Goal: Task Accomplishment & Management: Use online tool/utility

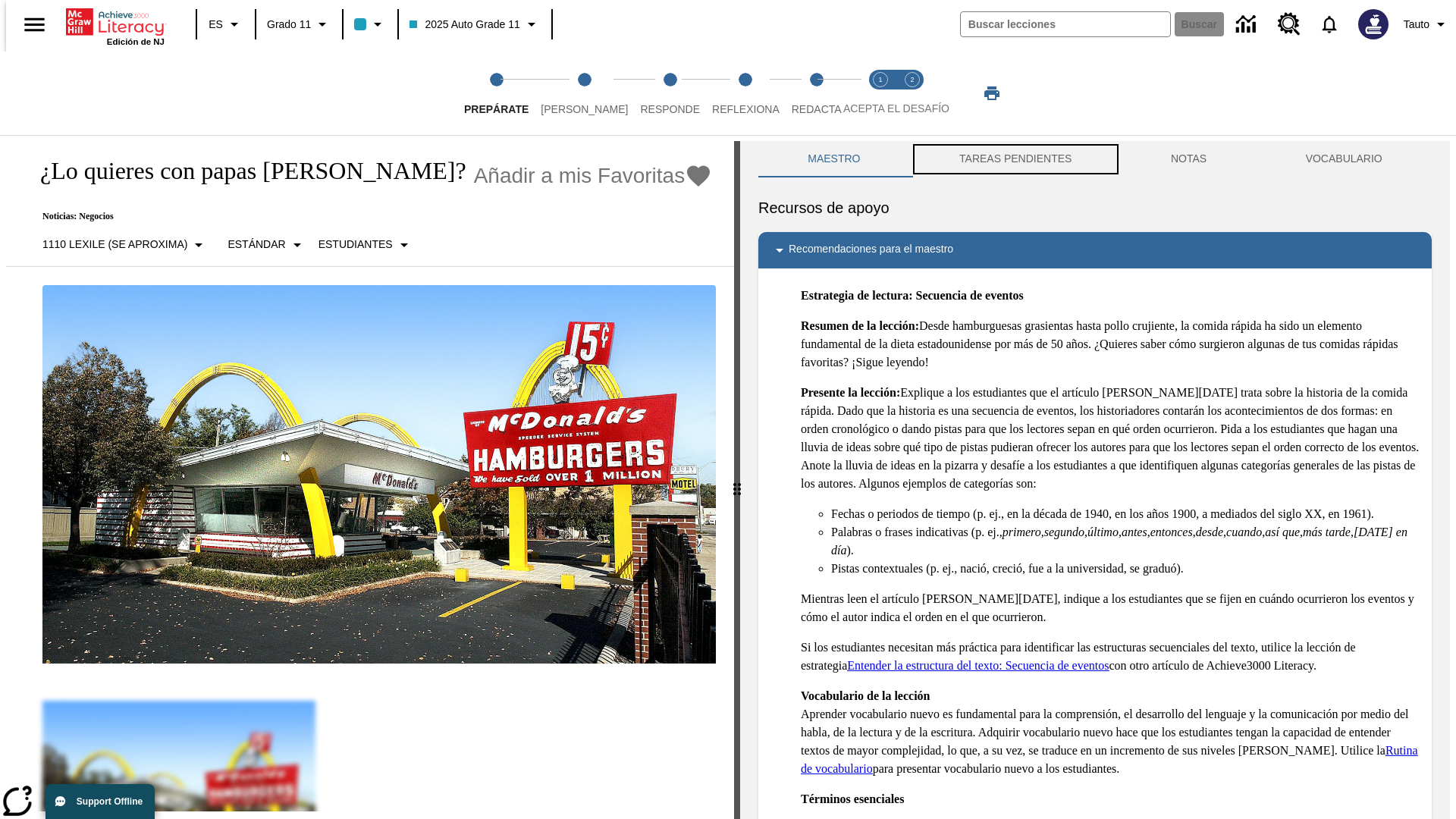
click at [1014, 159] on button "TAREAS PENDIENTES" at bounding box center [1016, 159] width 212 height 36
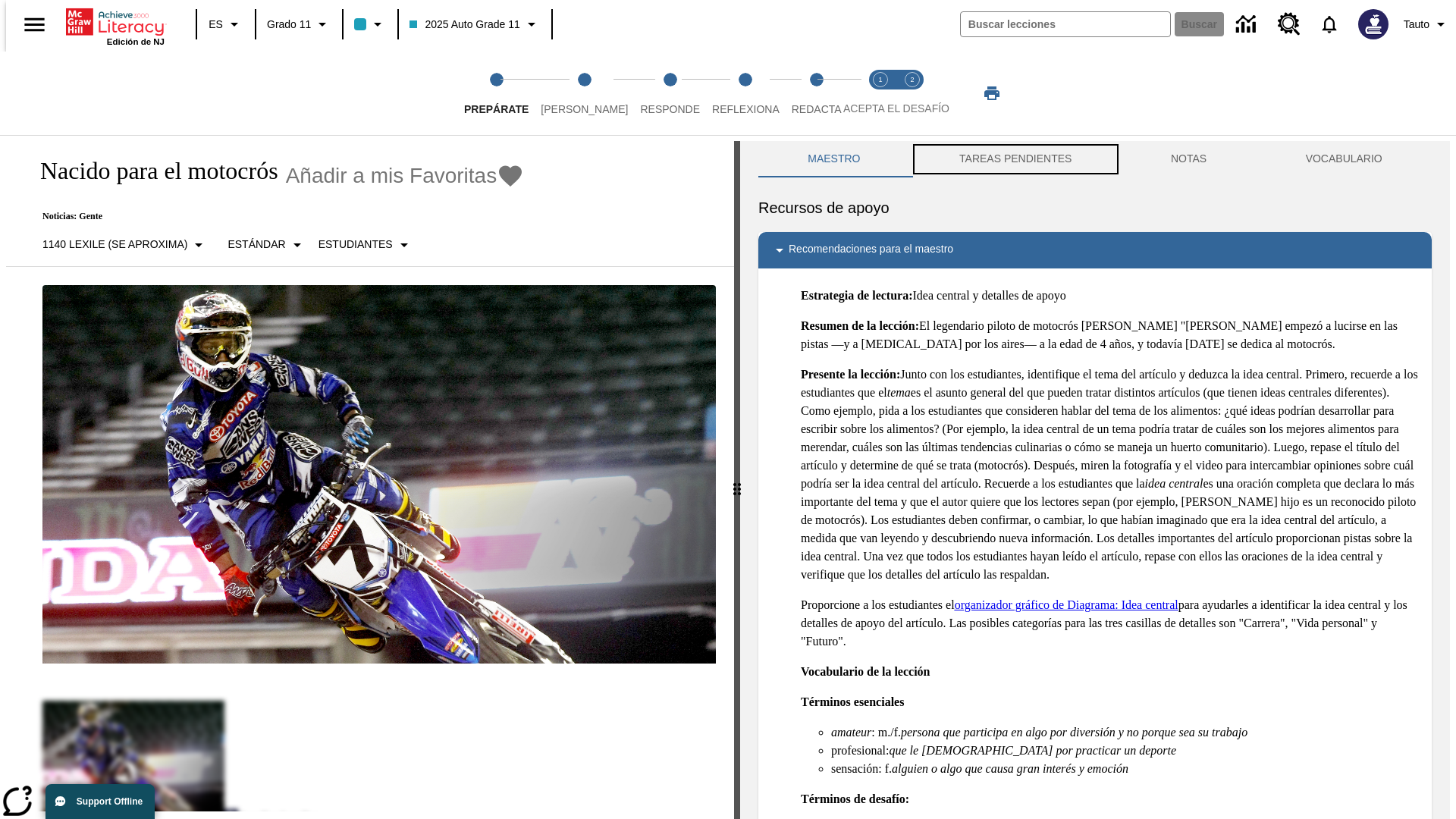
click at [1014, 159] on button "TAREAS PENDIENTES" at bounding box center [1016, 159] width 212 height 36
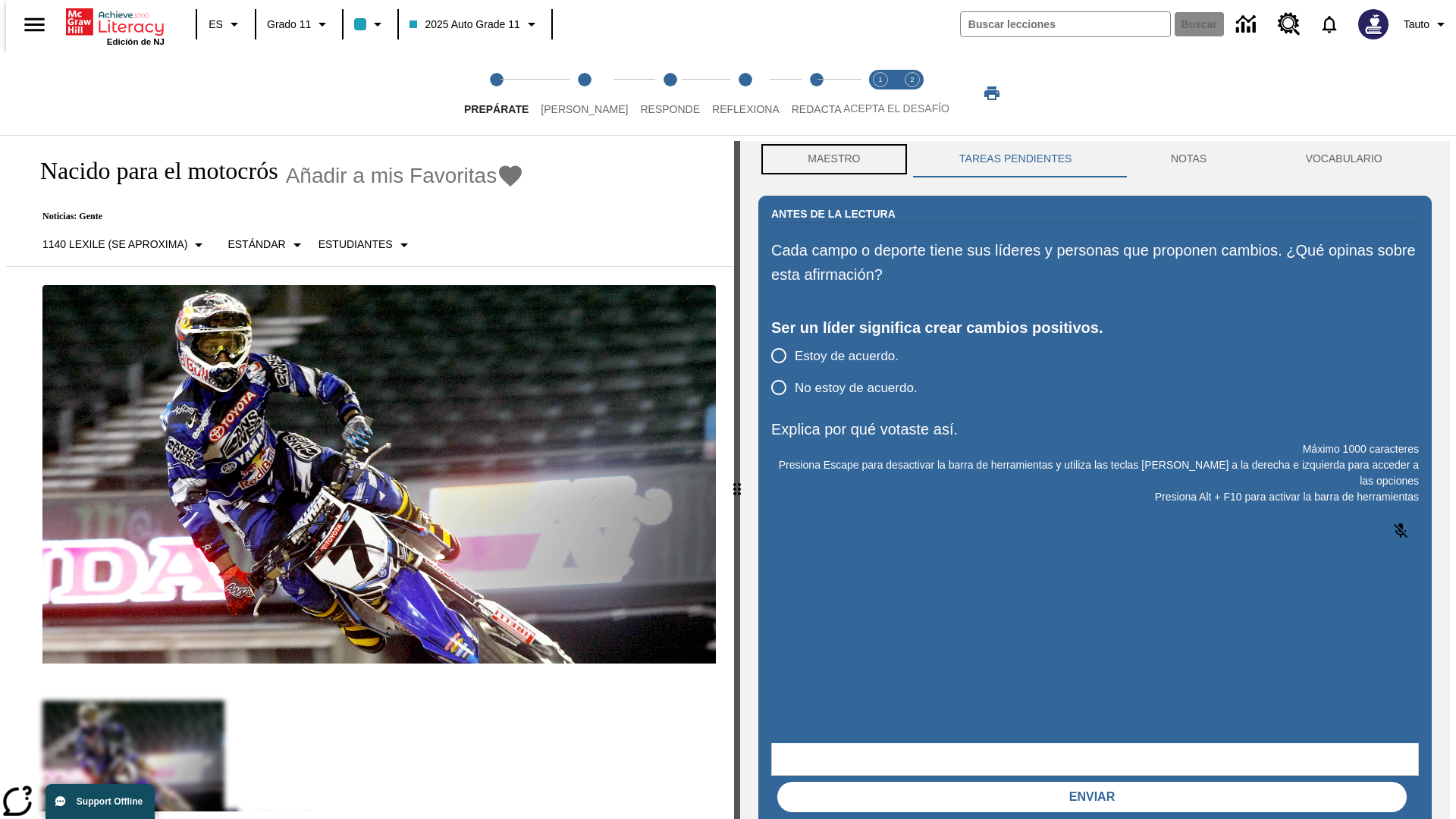
scroll to position [1, 0]
